Goal: Find specific page/section: Find specific page/section

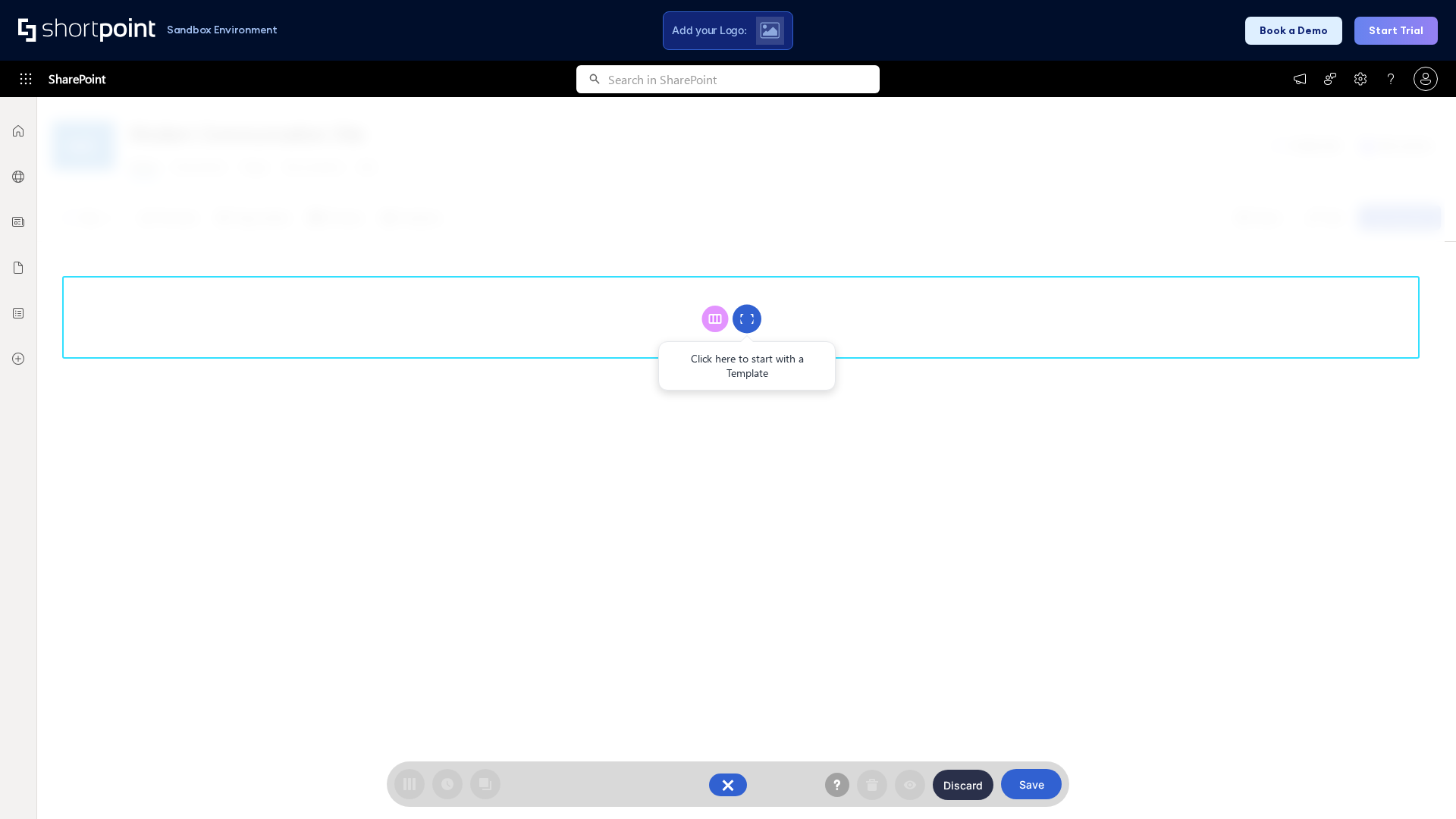
click at [747, 319] on circle at bounding box center [747, 319] width 29 height 29
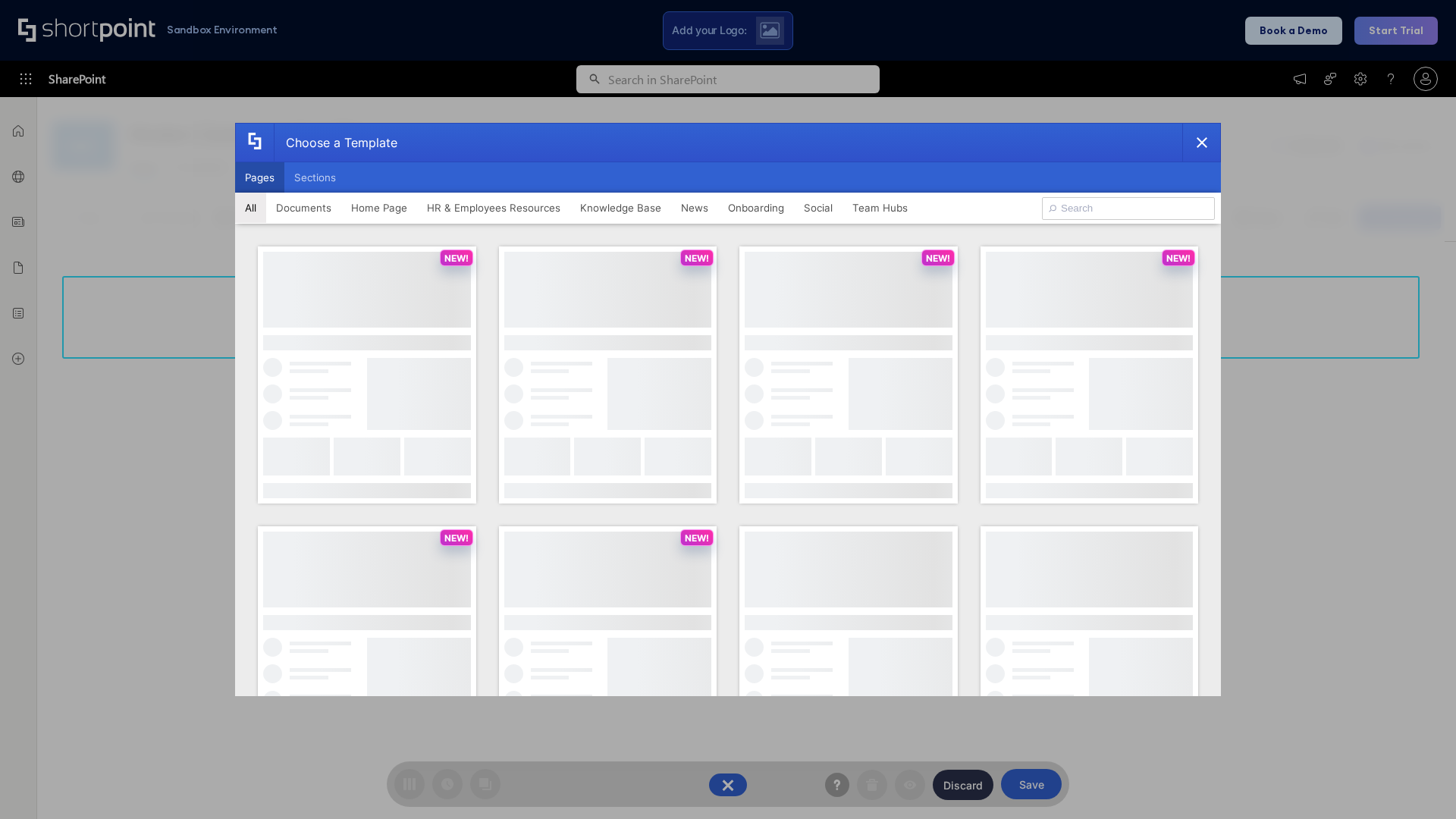
click at [260, 177] on button "Pages" at bounding box center [260, 177] width 49 height 30
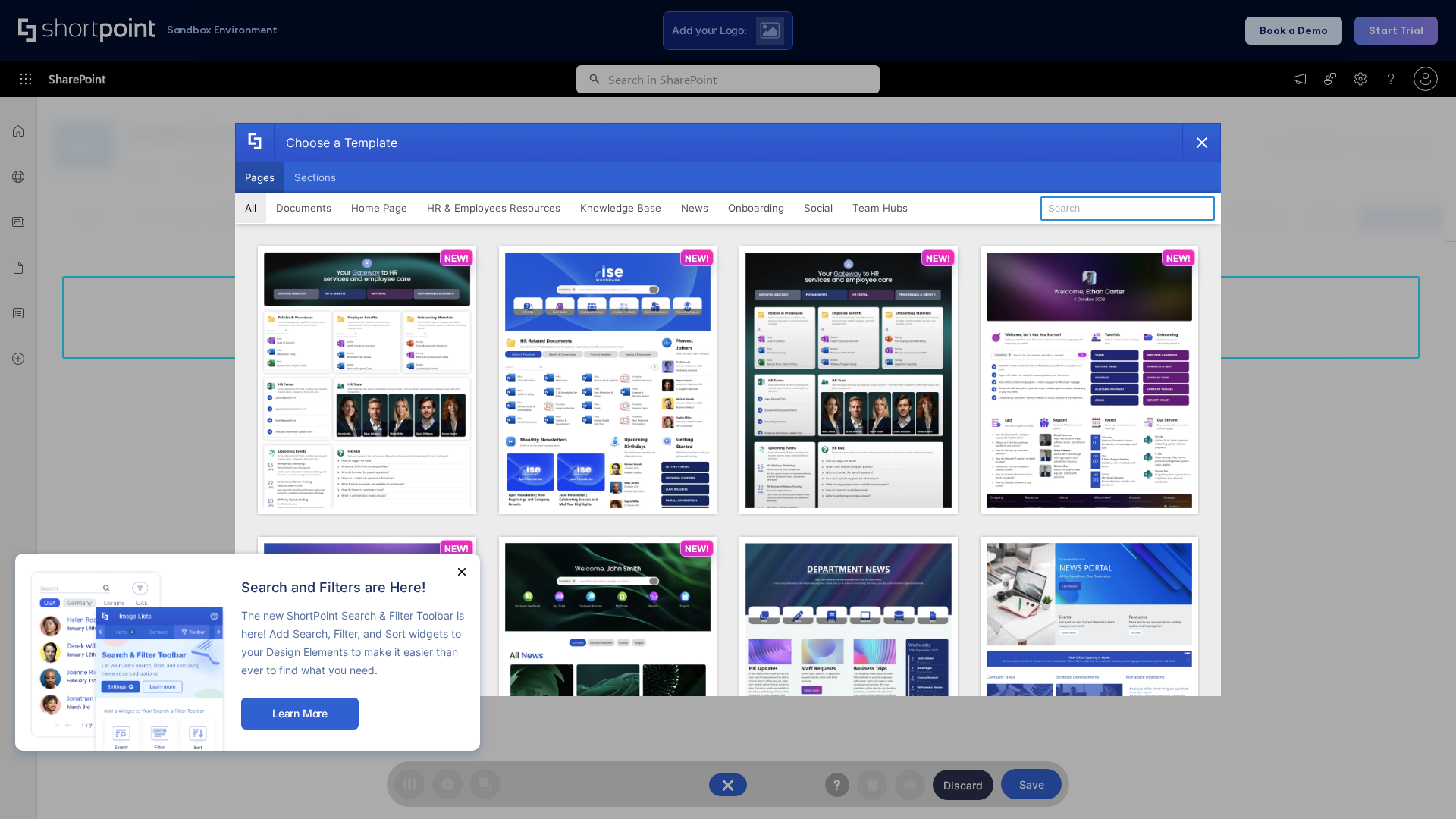
type input "Intranet Layout 4"
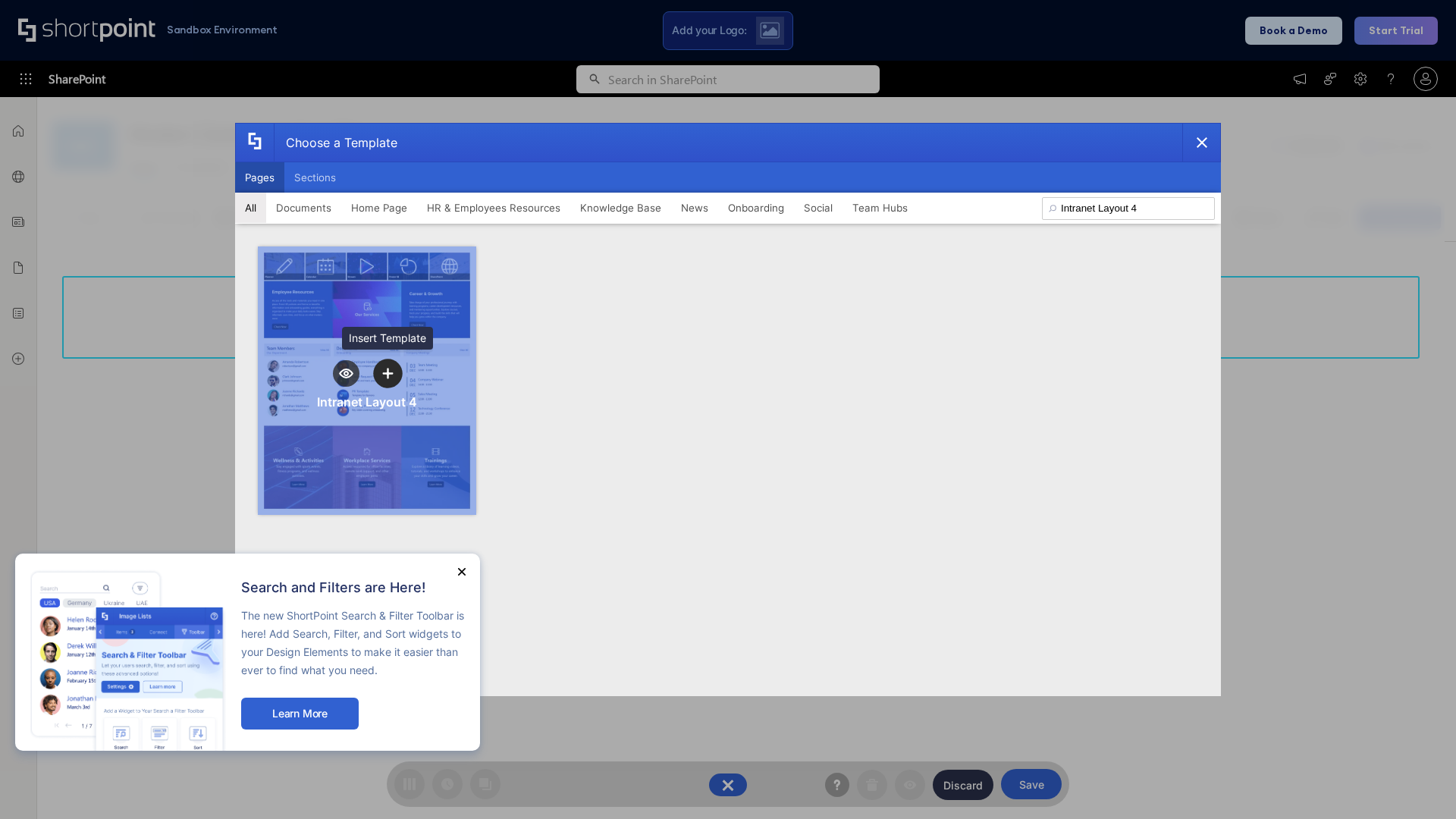
click at [387, 373] on icon "template selector" at bounding box center [387, 373] width 11 height 11
